Goal: Task Accomplishment & Management: Use online tool/utility

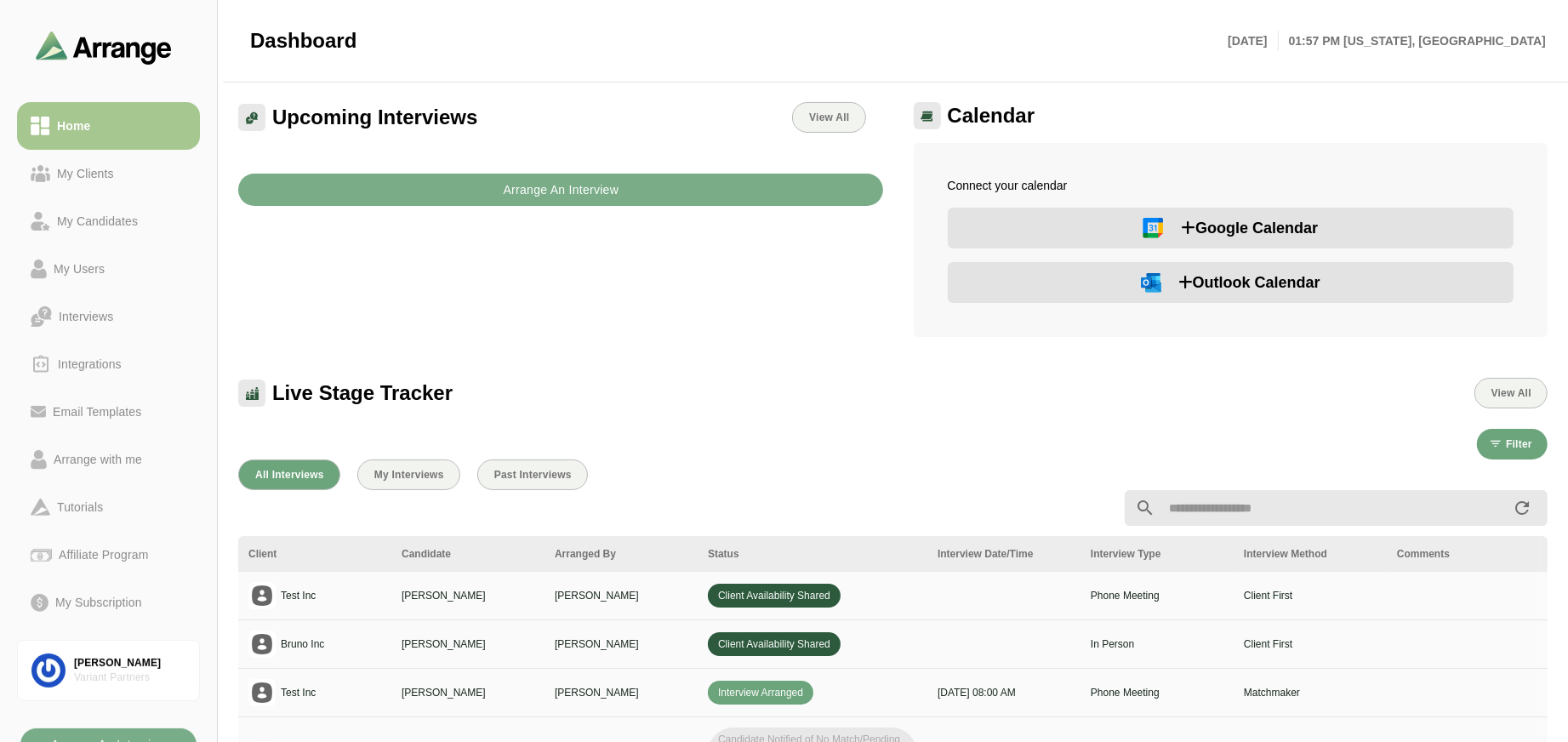
click at [1259, 266] on button "Outlook Calendar" at bounding box center [1231, 282] width 567 height 41
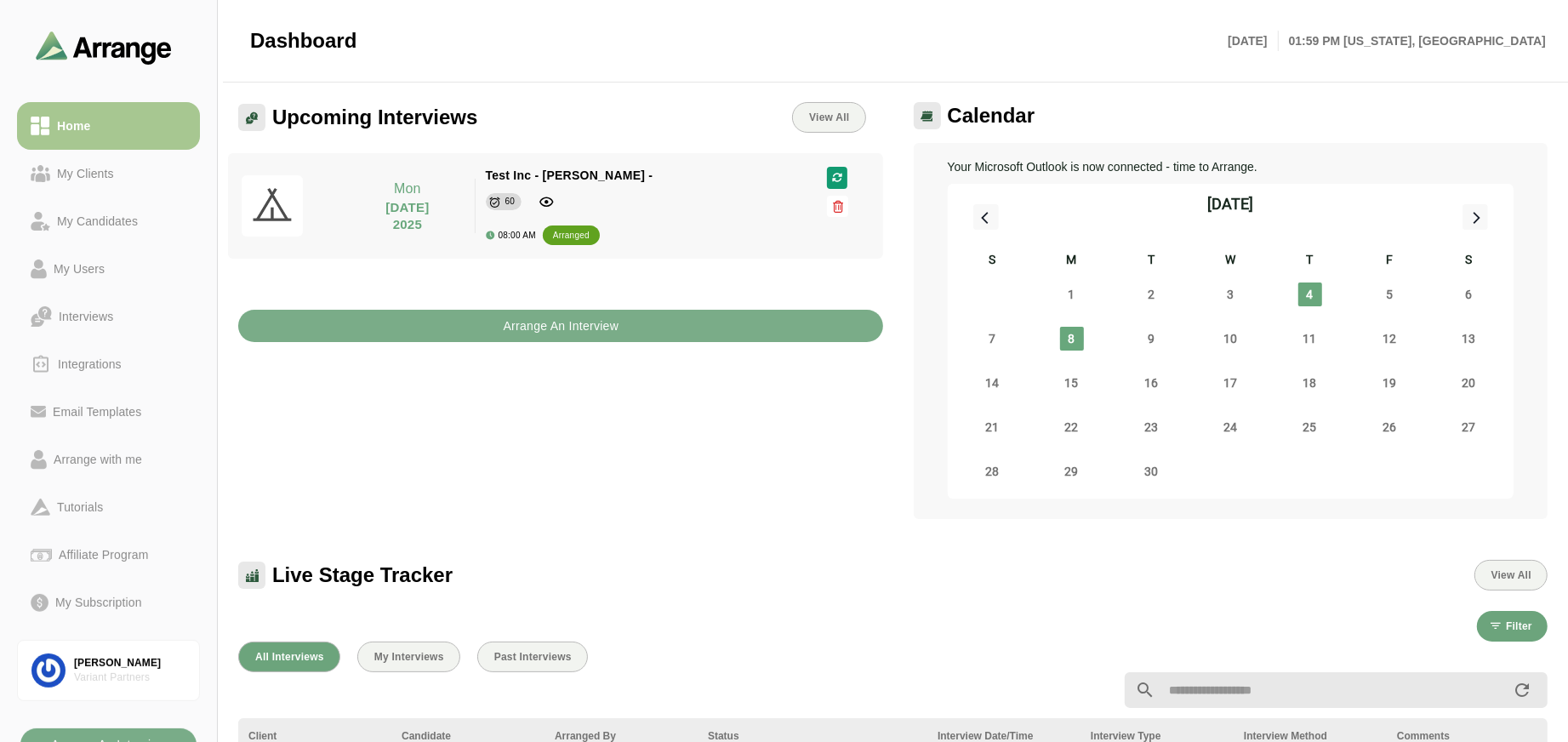
click at [1468, 216] on icon at bounding box center [1475, 216] width 22 height 22
click at [992, 205] on div at bounding box center [986, 217] width 26 height 26
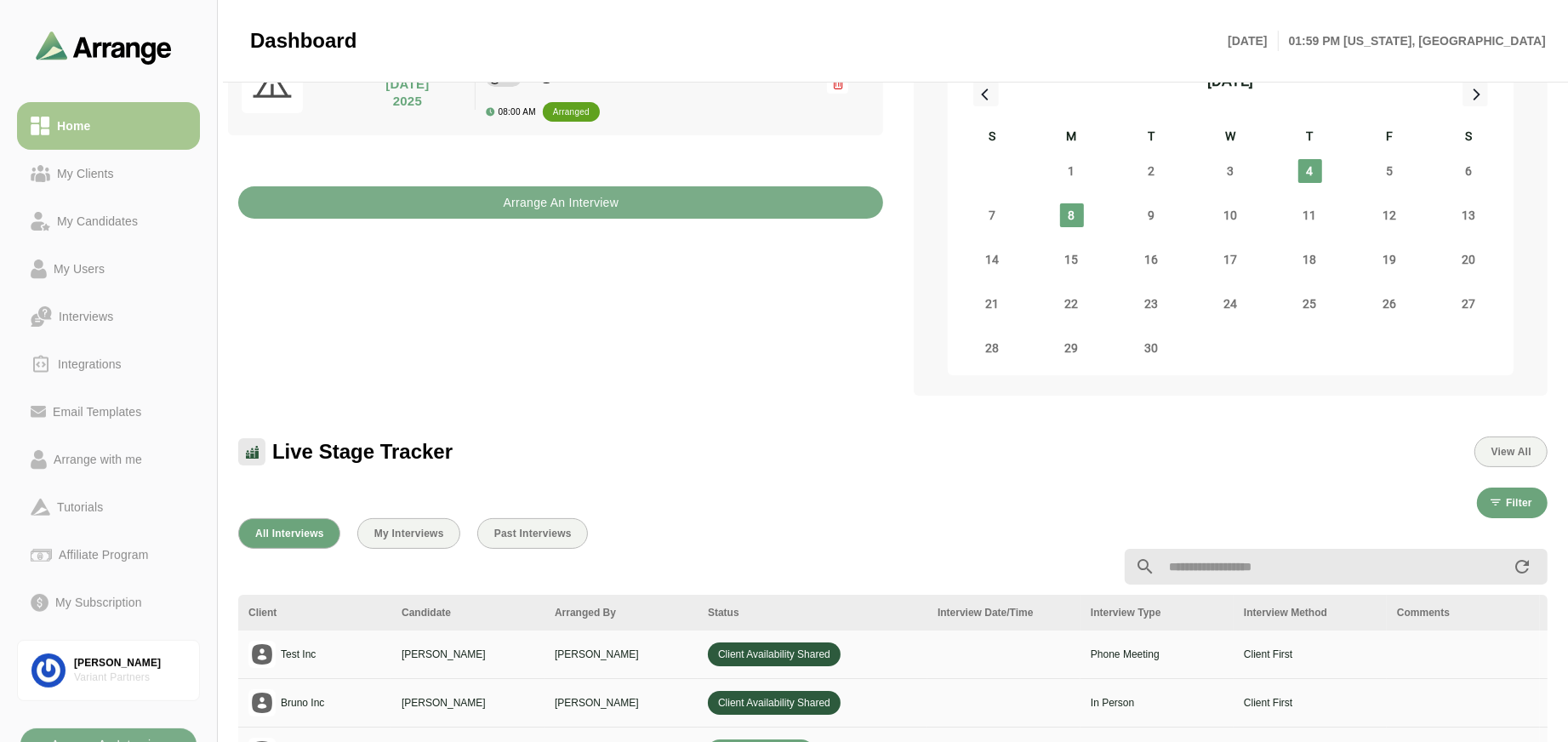
scroll to position [229, 0]
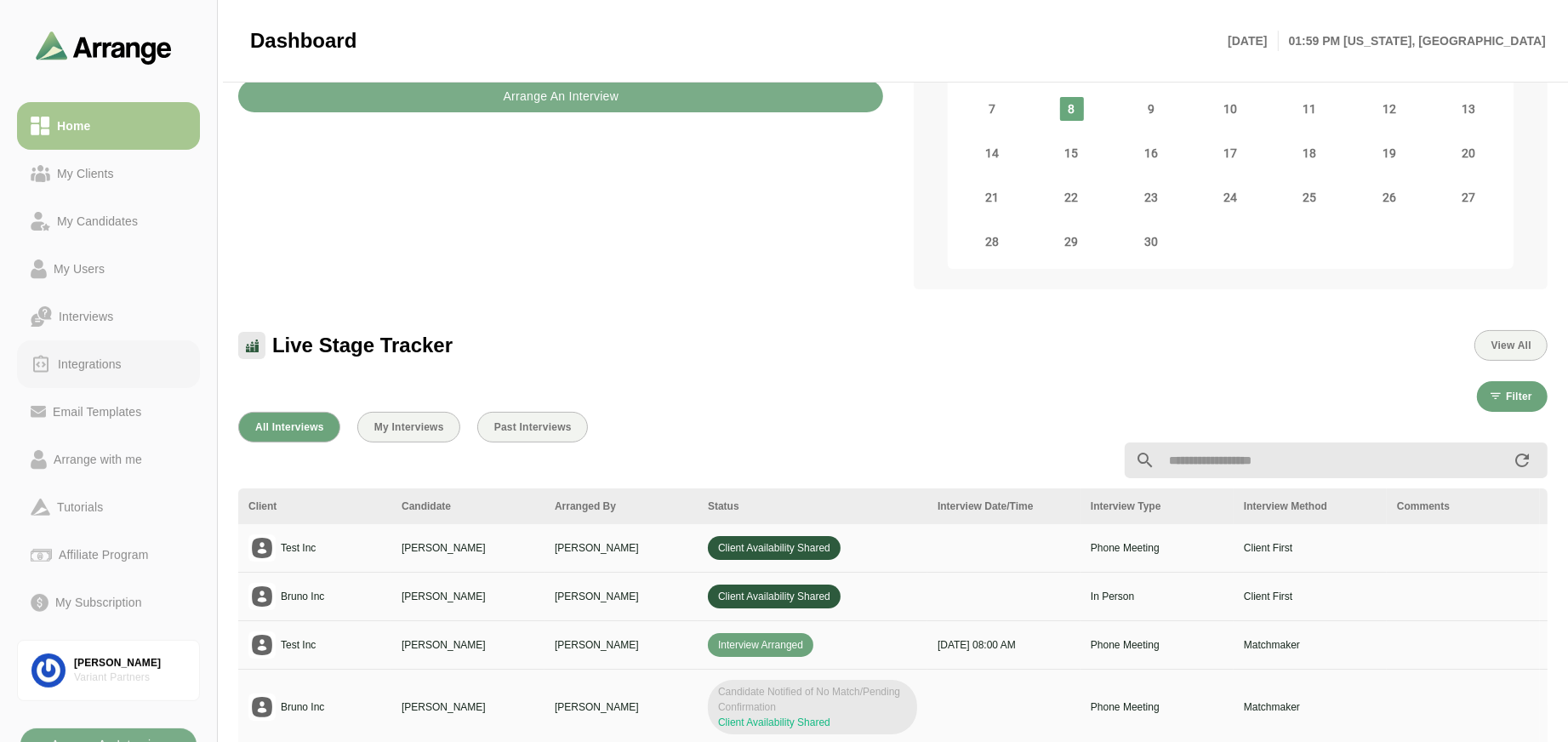
click at [71, 364] on div "Integrations" at bounding box center [89, 363] width 77 height 20
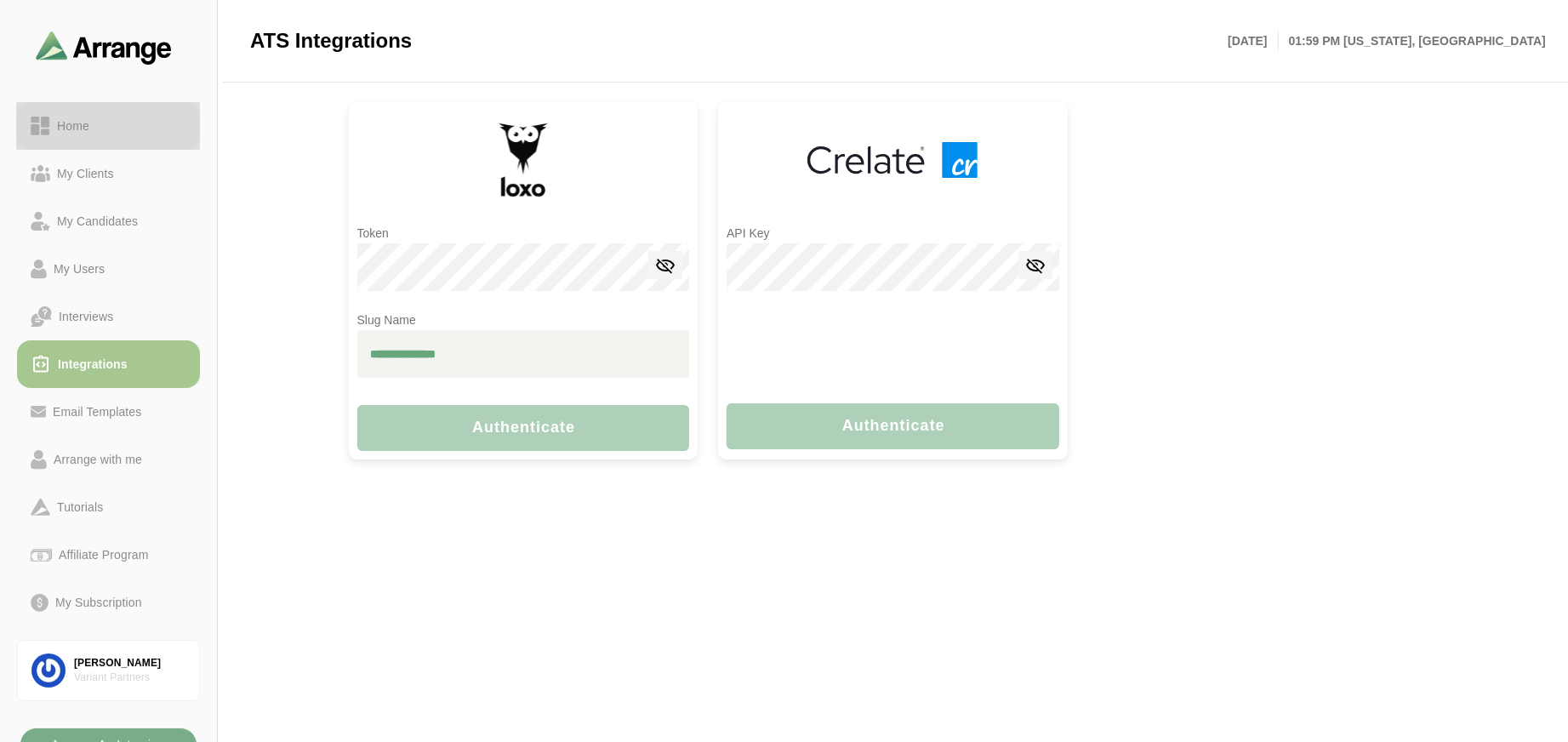
click at [60, 132] on div "Home" at bounding box center [73, 126] width 46 height 20
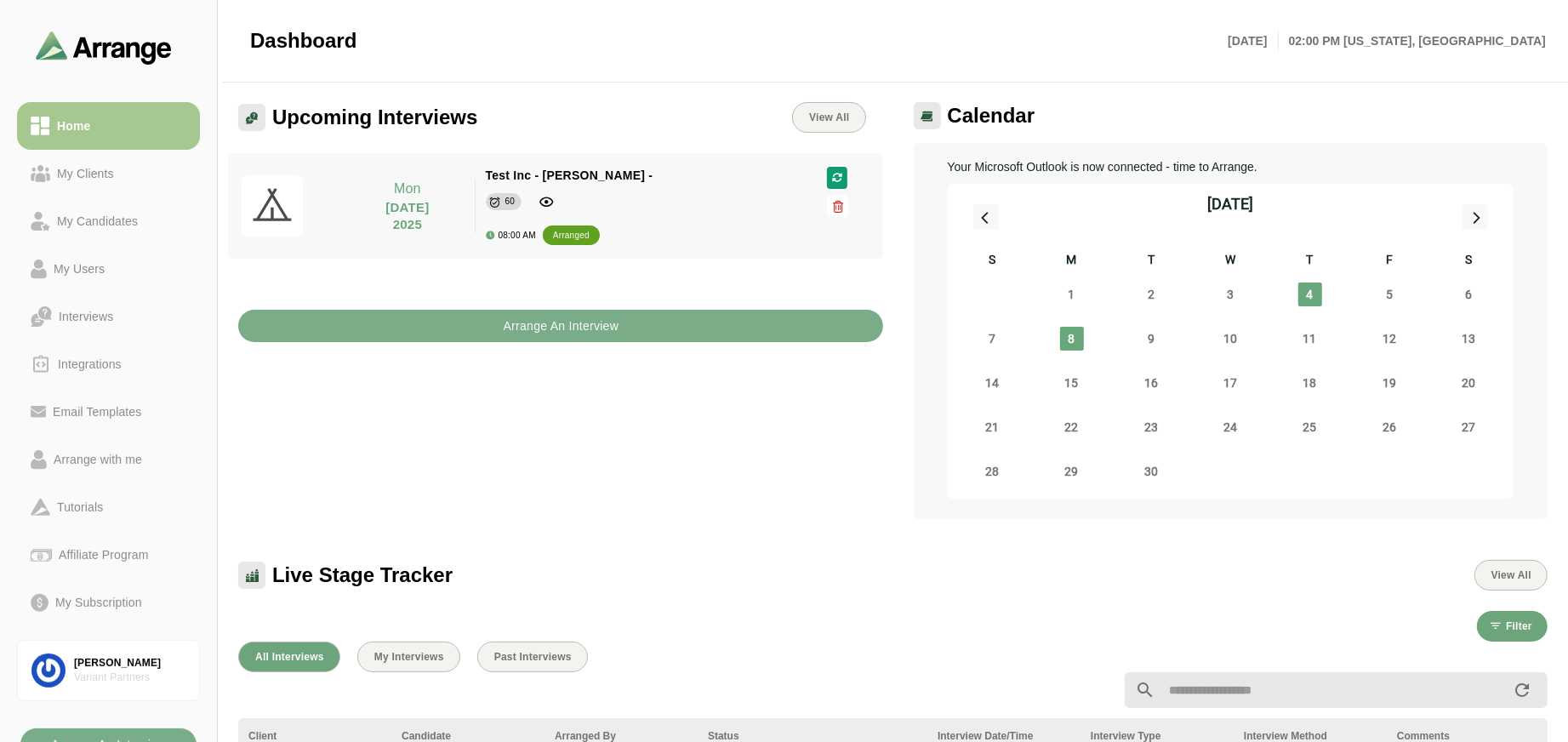
click at [1075, 338] on span "8" at bounding box center [1071, 338] width 24 height 24
click at [1068, 361] on span at bounding box center [1071, 360] width 14 height 14
click at [1081, 338] on span "8" at bounding box center [1071, 338] width 24 height 24
click at [1315, 294] on span "4" at bounding box center [1309, 294] width 24 height 24
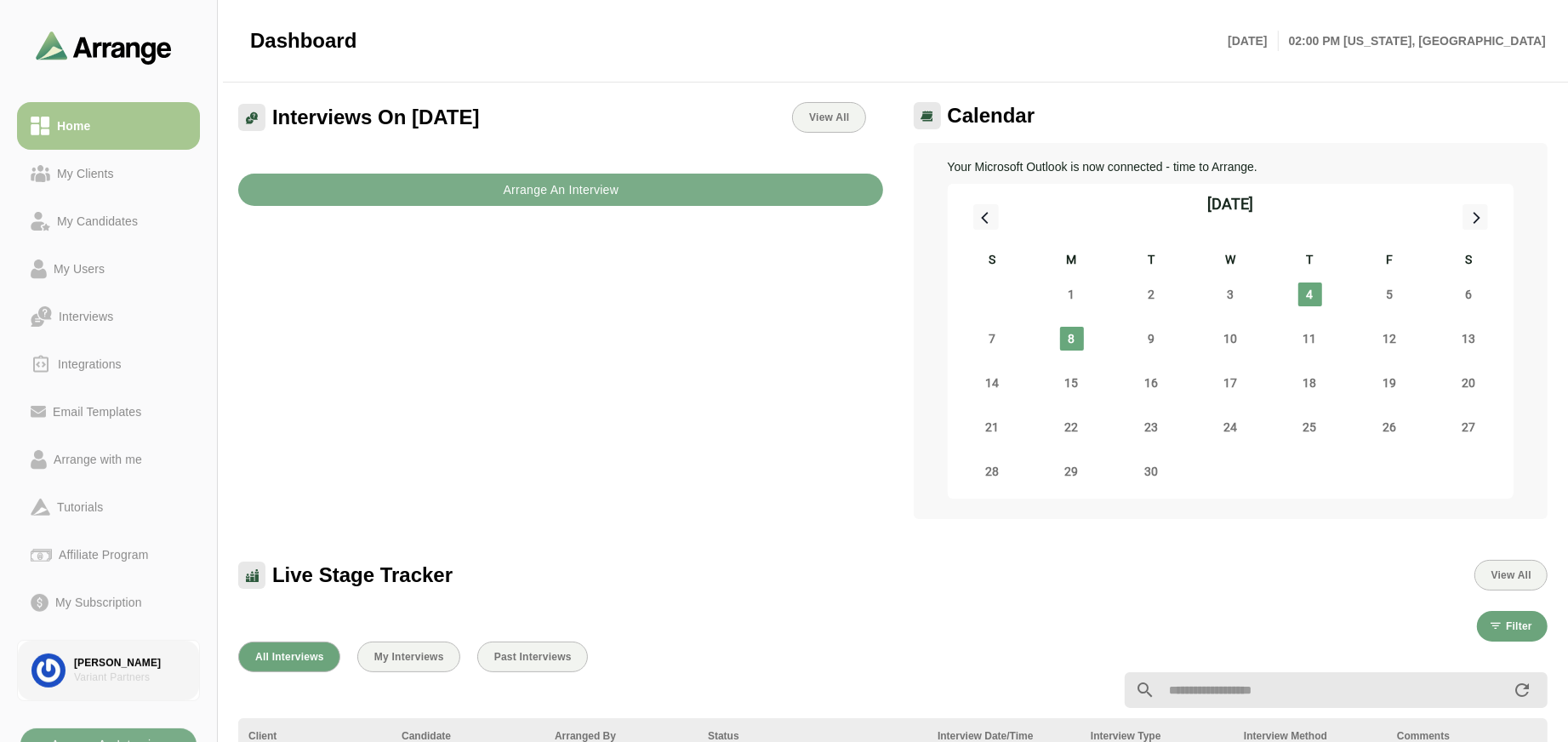
click at [119, 650] on link "Lindsay Panyard Variant Partners" at bounding box center [108, 670] width 183 height 61
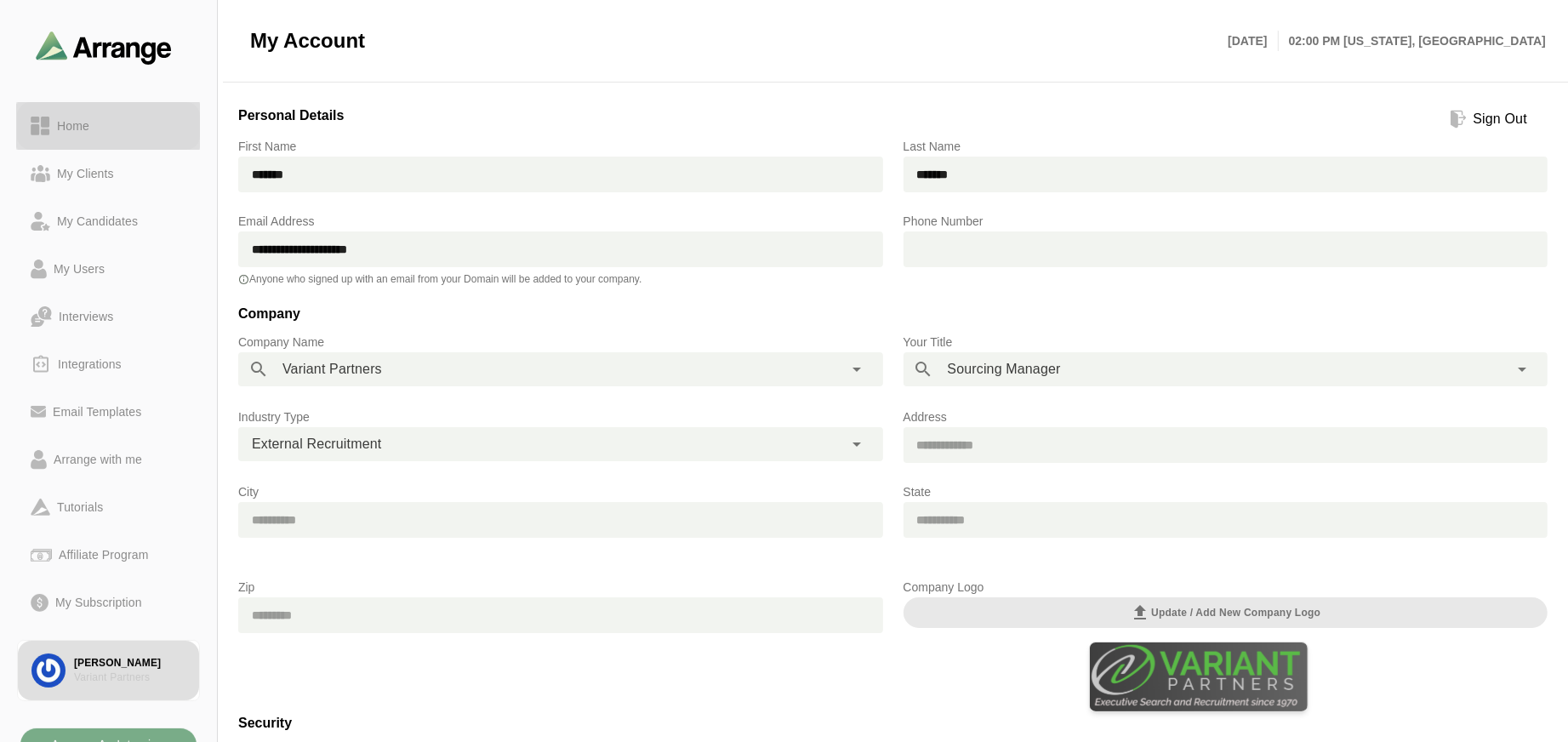
click at [72, 121] on div "Home" at bounding box center [73, 126] width 46 height 20
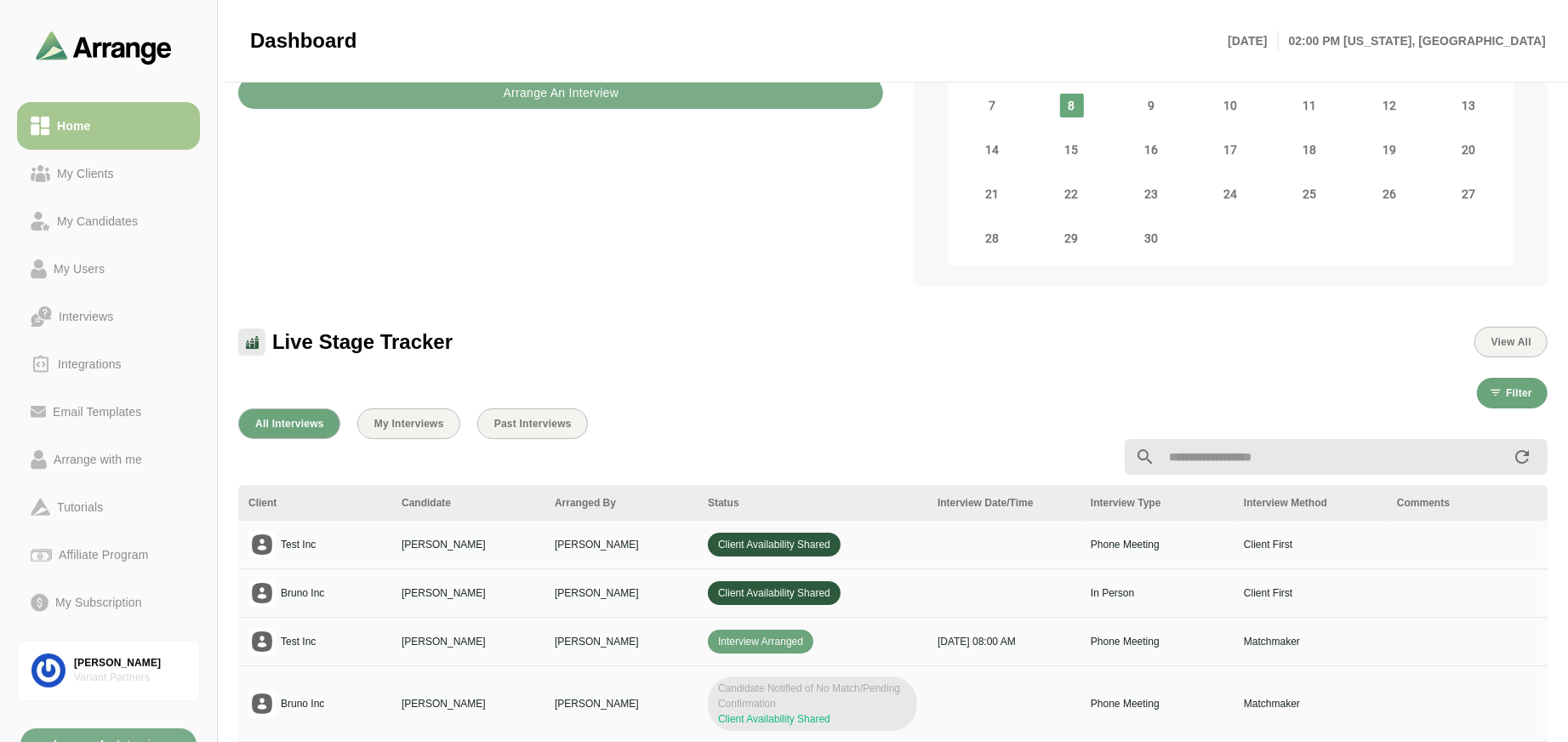
scroll to position [48, 0]
